Goal: Transaction & Acquisition: Purchase product/service

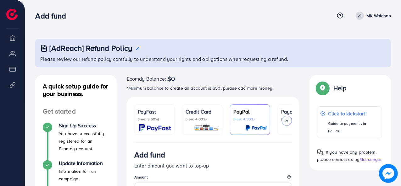
click at [13, 42] on li "Overview" at bounding box center [12, 37] width 25 height 13
click at [15, 42] on li "Overview" at bounding box center [12, 37] width 25 height 13
click at [12, 54] on li "My ad accounts" at bounding box center [12, 53] width 25 height 13
click at [12, 88] on li "Product Links" at bounding box center [12, 85] width 25 height 13
click at [12, 12] on img at bounding box center [11, 14] width 11 height 11
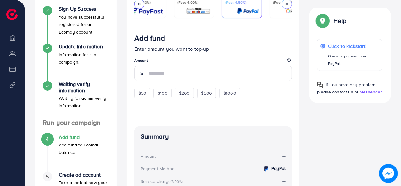
scroll to position [118, 0]
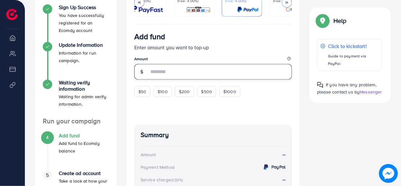
click at [172, 77] on input "number" at bounding box center [220, 72] width 143 height 16
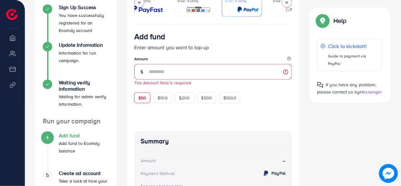
click at [148, 94] on div "$50" at bounding box center [142, 98] width 16 height 11
type input "**"
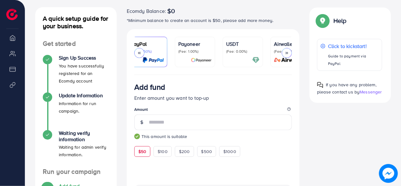
scroll to position [0, 112]
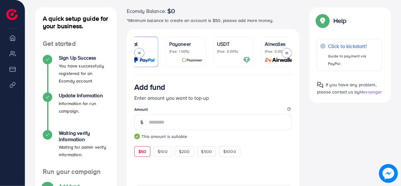
click at [236, 47] on div "USDT (Fee: 0.00%)" at bounding box center [233, 47] width 33 height 14
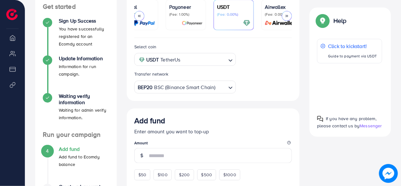
scroll to position [106, 0]
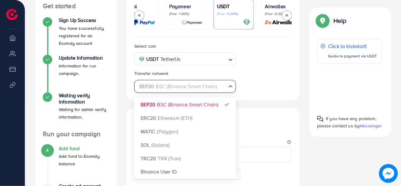
click at [228, 86] on icon "Search for option" at bounding box center [230, 86] width 6 height 6
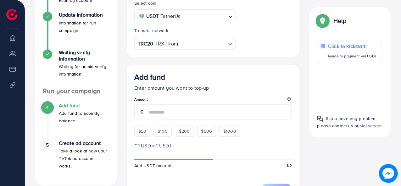
scroll to position [154, 0]
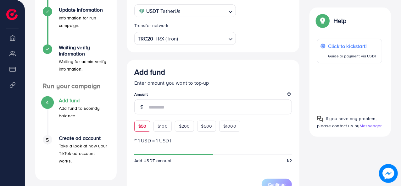
click at [138, 129] on div "$50" at bounding box center [142, 126] width 16 height 11
type input "**"
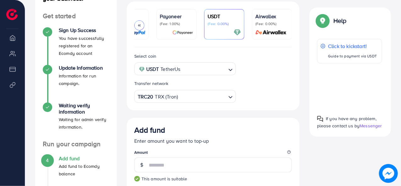
scroll to position [109, 0]
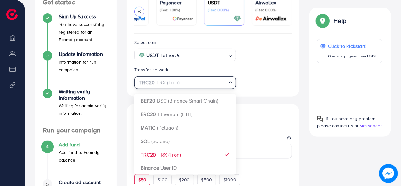
click at [197, 89] on div "TRC20 TRX (Tron) Loading..." at bounding box center [185, 82] width 102 height 13
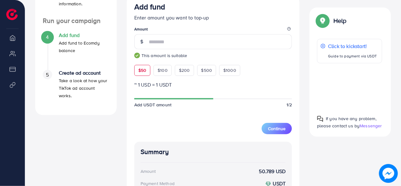
scroll to position [219, 0]
click at [276, 131] on span "Continue" at bounding box center [277, 129] width 18 height 6
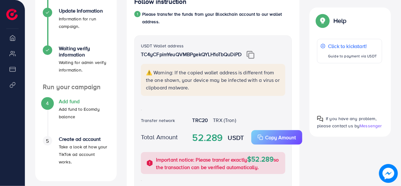
scroll to position [150, 0]
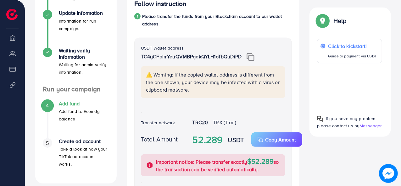
click at [253, 57] on img at bounding box center [250, 57] width 8 height 8
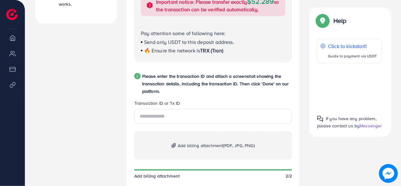
scroll to position [310, 0]
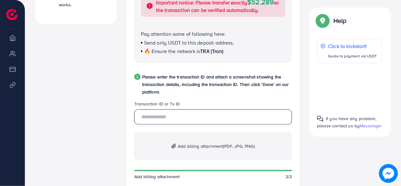
click at [185, 117] on input "text" at bounding box center [213, 117] width 158 height 15
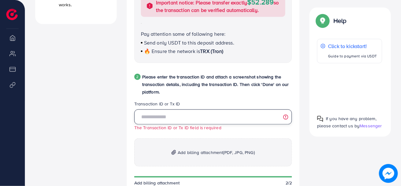
click at [201, 118] on input "text" at bounding box center [213, 117] width 158 height 15
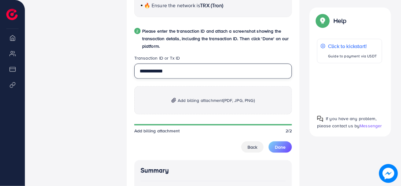
scroll to position [350, 0]
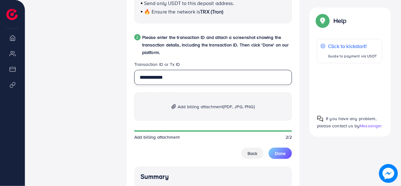
type input "**********"
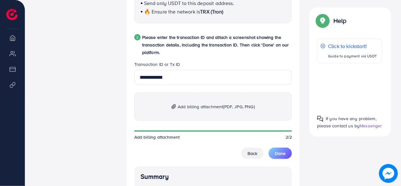
click at [213, 108] on span "Add billing attachment (PDF, JPG, PNG)" at bounding box center [215, 107] width 77 height 8
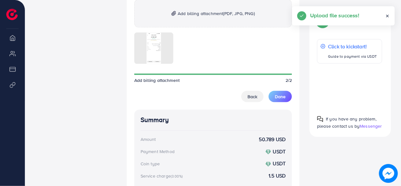
scroll to position [443, 0]
click at [282, 100] on button "Done" at bounding box center [279, 96] width 23 height 11
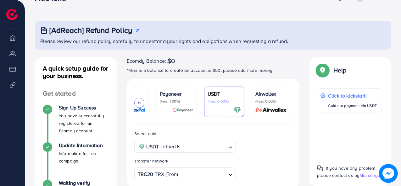
scroll to position [0, 0]
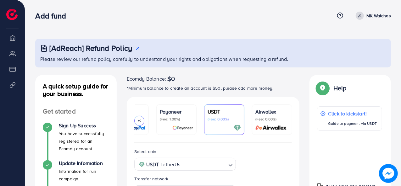
click at [16, 17] on img at bounding box center [11, 14] width 11 height 11
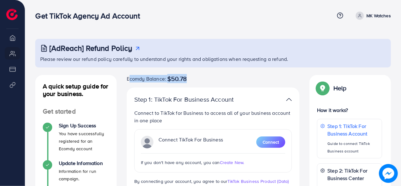
drag, startPoint x: 187, startPoint y: 79, endPoint x: 128, endPoint y: 81, distance: 59.1
click at [128, 81] on div "Ecomdy Balance: $50.78" at bounding box center [213, 79] width 173 height 8
click at [128, 81] on span "Ecomdy Balance:" at bounding box center [146, 79] width 39 height 8
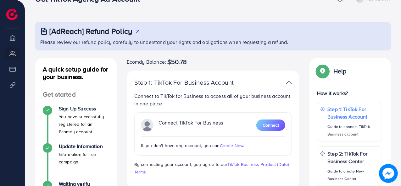
scroll to position [18, 0]
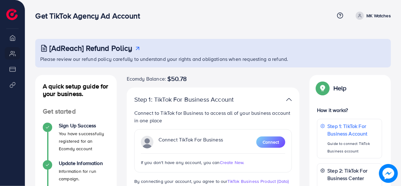
drag, startPoint x: 281, startPoint y: 1, endPoint x: 257, endPoint y: 15, distance: 28.1
click at [257, 15] on div "Get TikTok Agency Ad Account" at bounding box center [184, 15] width 299 height 9
click at [358, 15] on icon at bounding box center [359, 16] width 4 height 4
click at [353, 35] on span "Log out" at bounding box center [352, 38] width 17 height 8
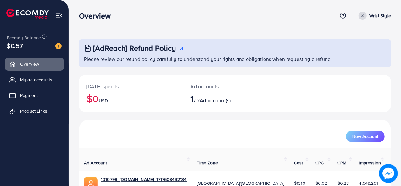
click at [367, 17] on link "Wrist Style" at bounding box center [373, 16] width 35 height 8
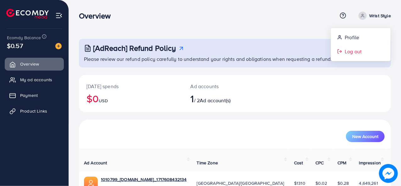
click at [356, 48] on span "Log out" at bounding box center [352, 52] width 17 height 8
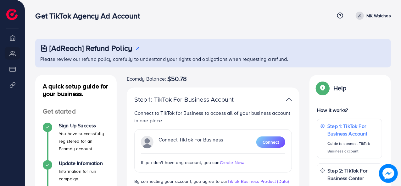
click at [10, 14] on img at bounding box center [11, 14] width 11 height 11
